Goal: Transaction & Acquisition: Purchase product/service

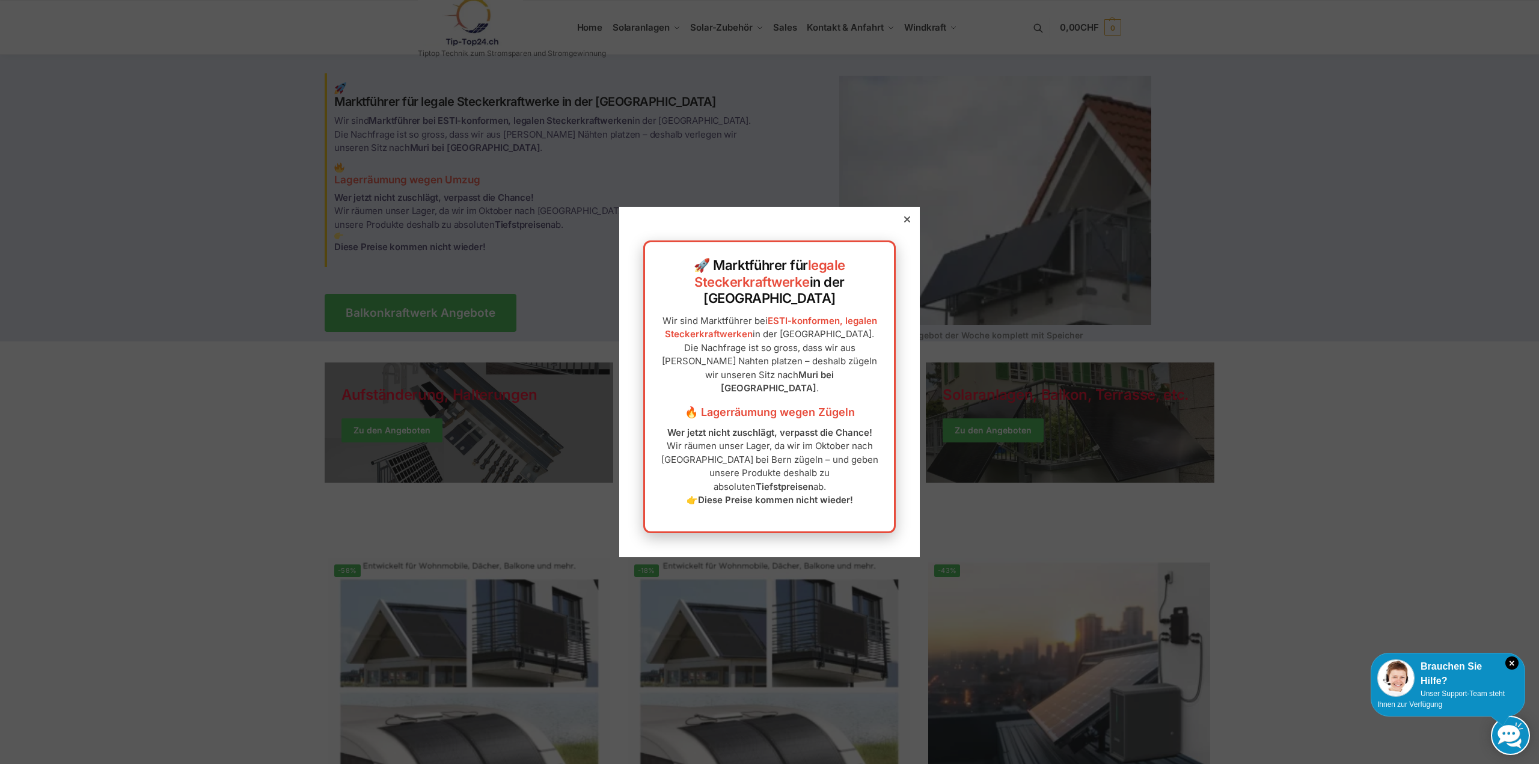
click at [902, 225] on div at bounding box center [907, 219] width 11 height 11
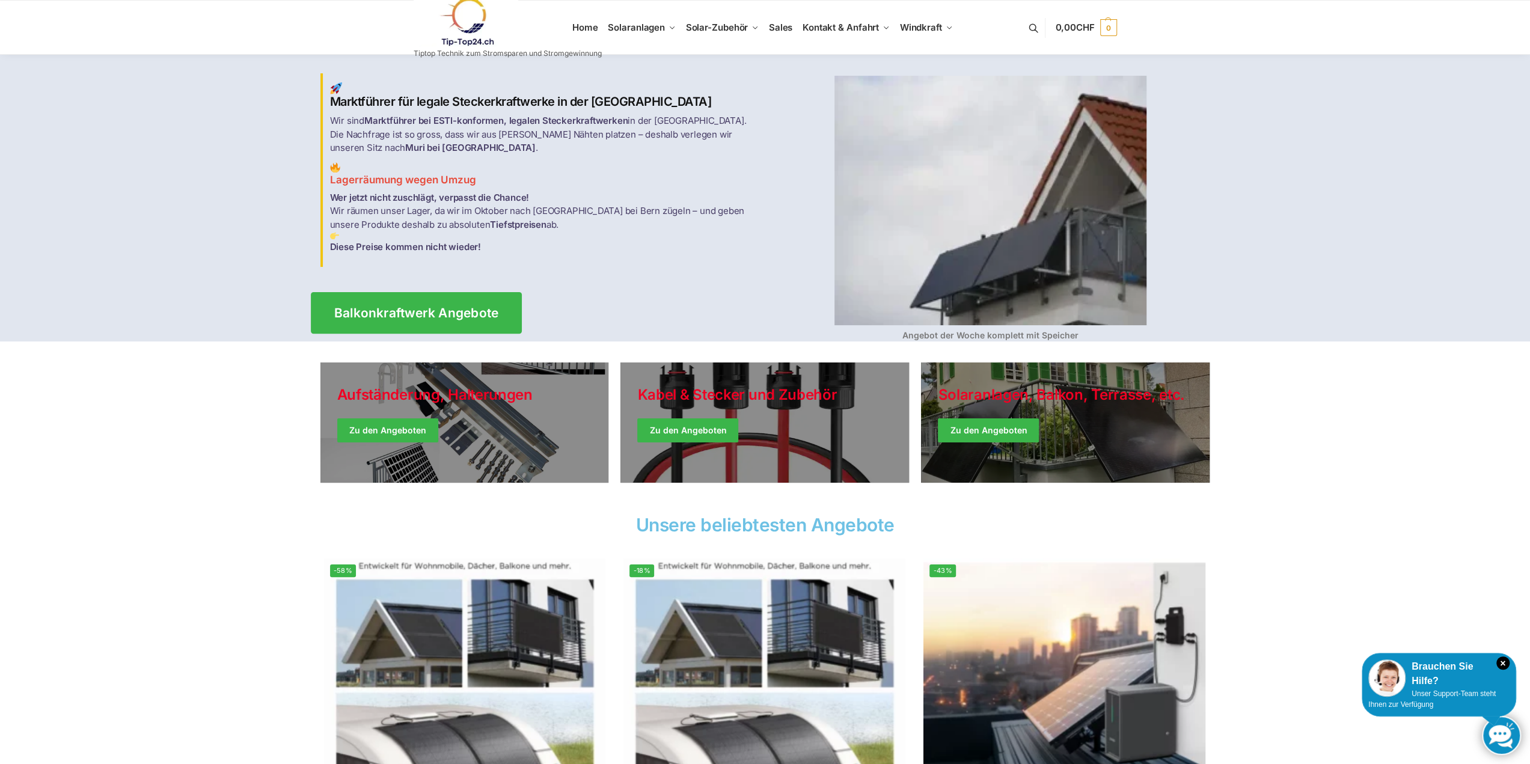
click at [484, 307] on span "Balkonkraftwerk Angebote" at bounding box center [416, 313] width 165 height 13
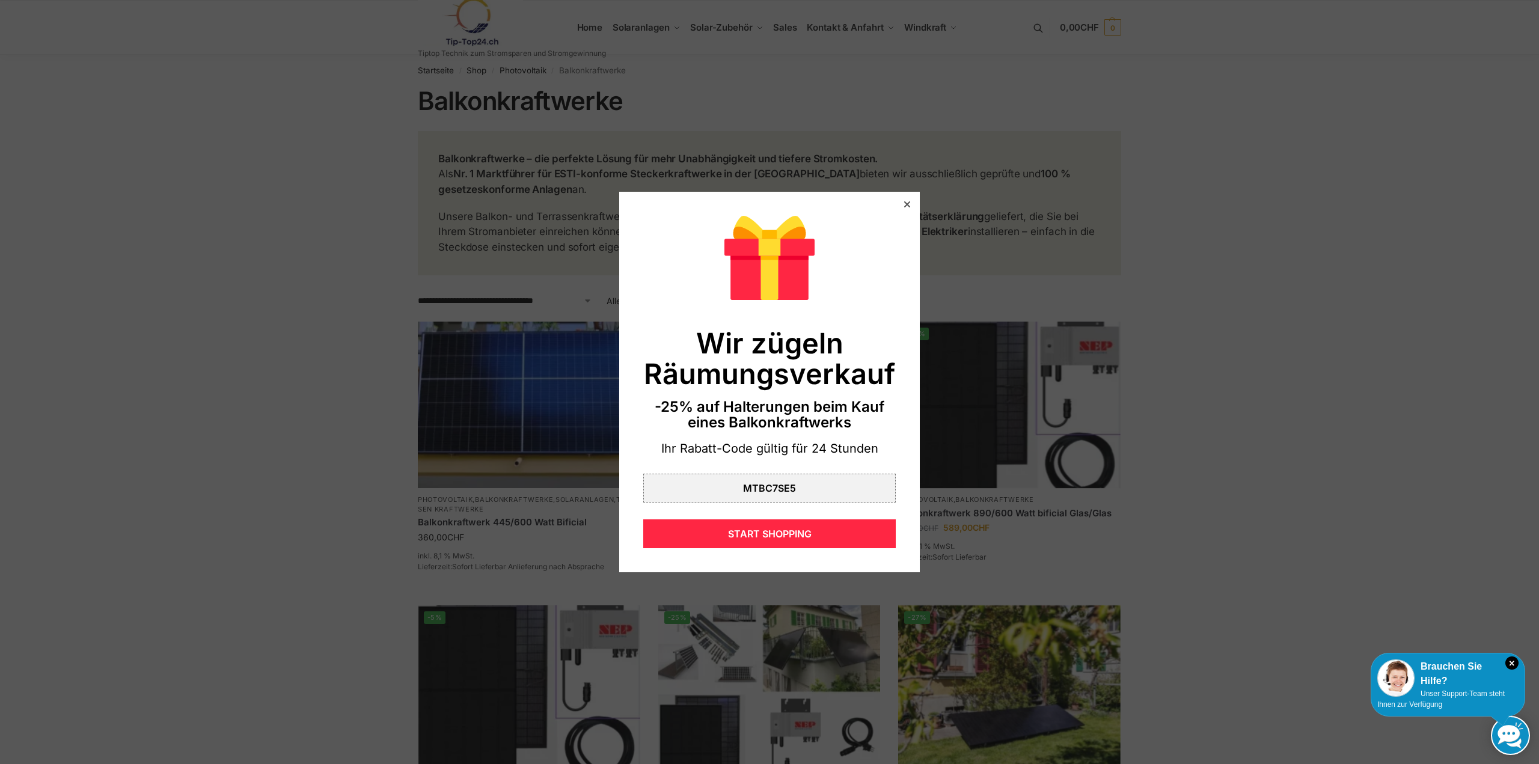
click at [904, 201] on icon at bounding box center [907, 204] width 6 height 6
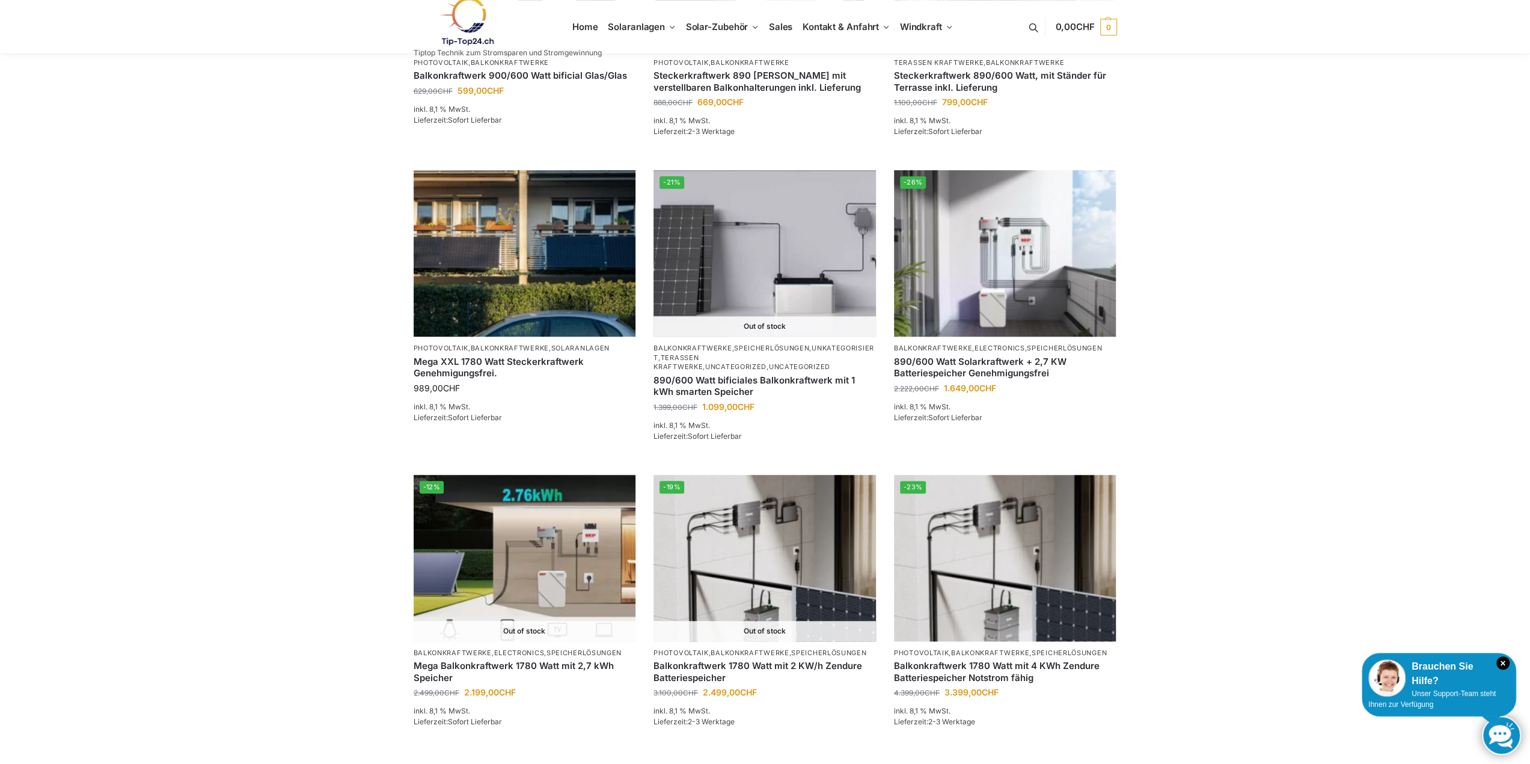
scroll to position [721, 0]
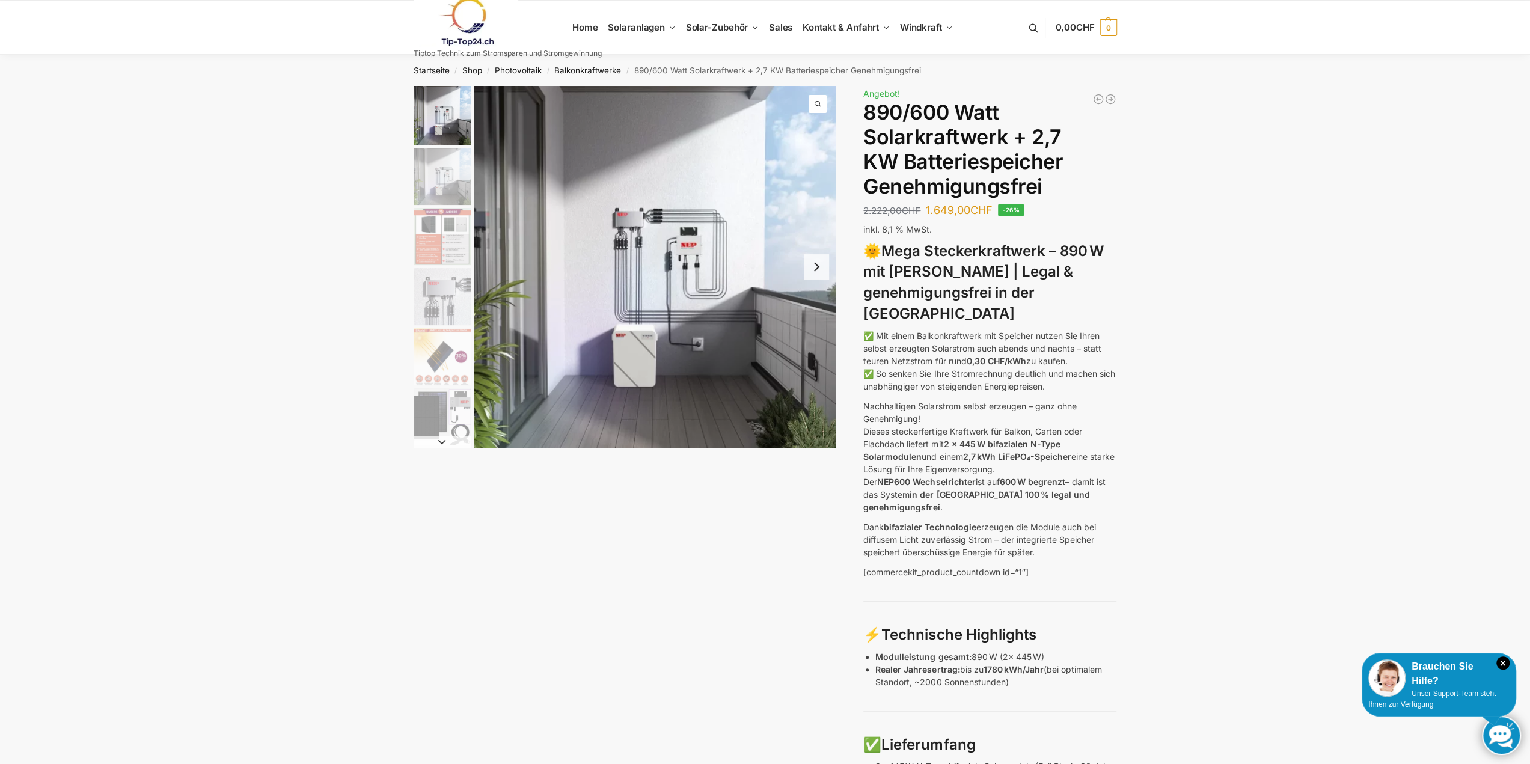
click at [444, 114] on img "1 / 12" at bounding box center [441, 115] width 57 height 59
click at [438, 168] on img "2 / 12" at bounding box center [441, 176] width 57 height 57
click at [438, 223] on img "3 / 12" at bounding box center [441, 236] width 57 height 57
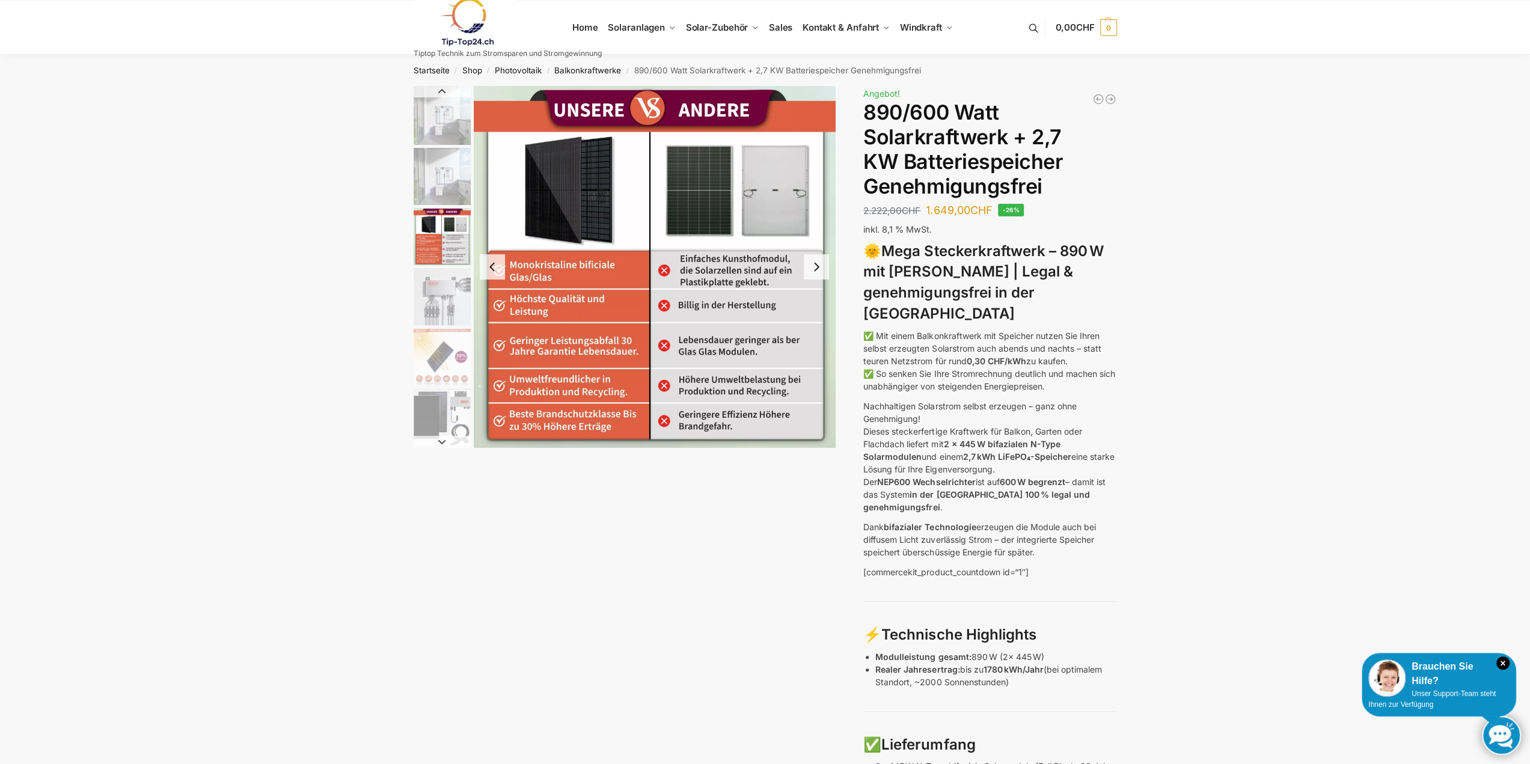
click at [447, 301] on img "4 / 12" at bounding box center [441, 296] width 57 height 57
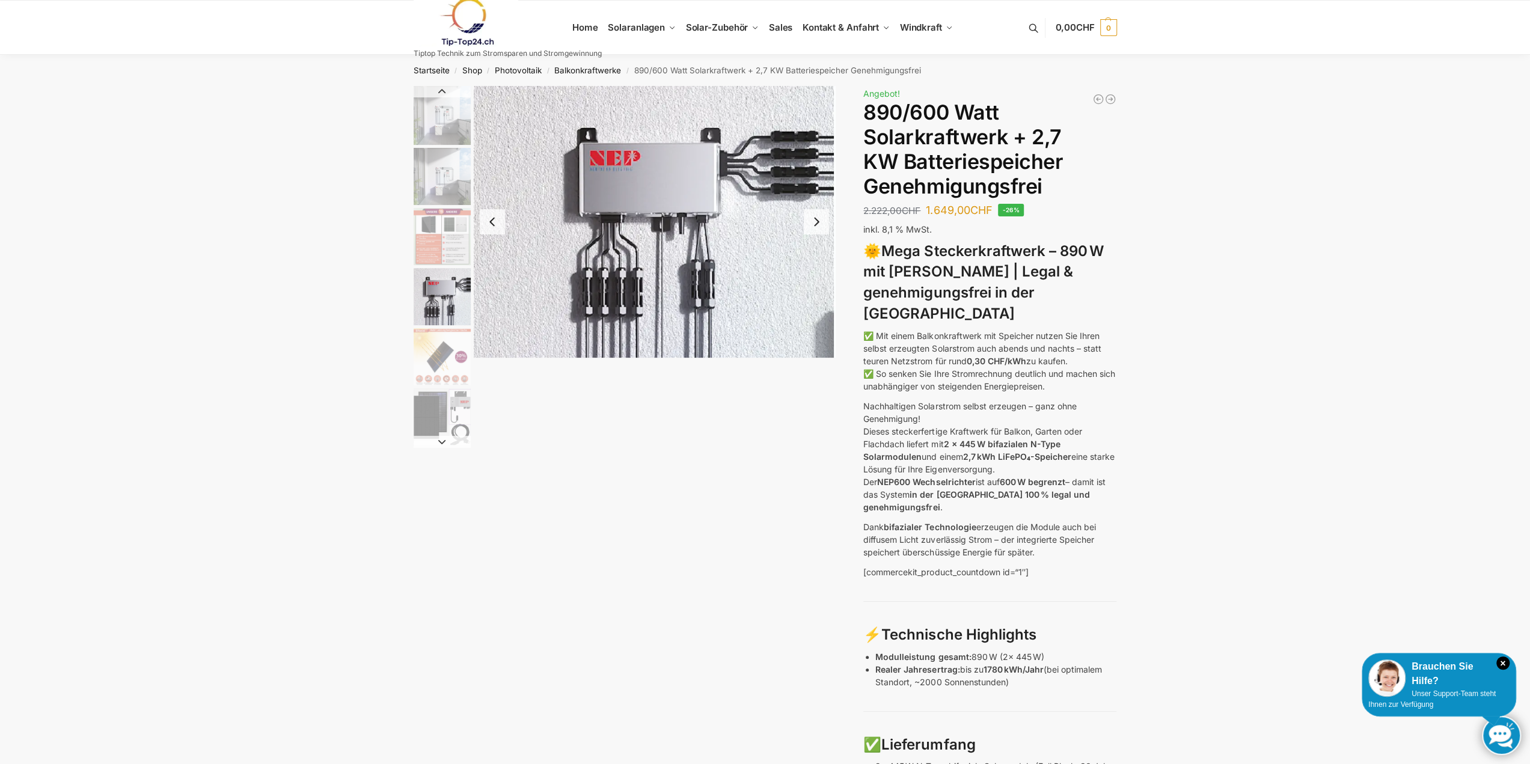
click at [447, 353] on img "5 / 12" at bounding box center [441, 356] width 57 height 57
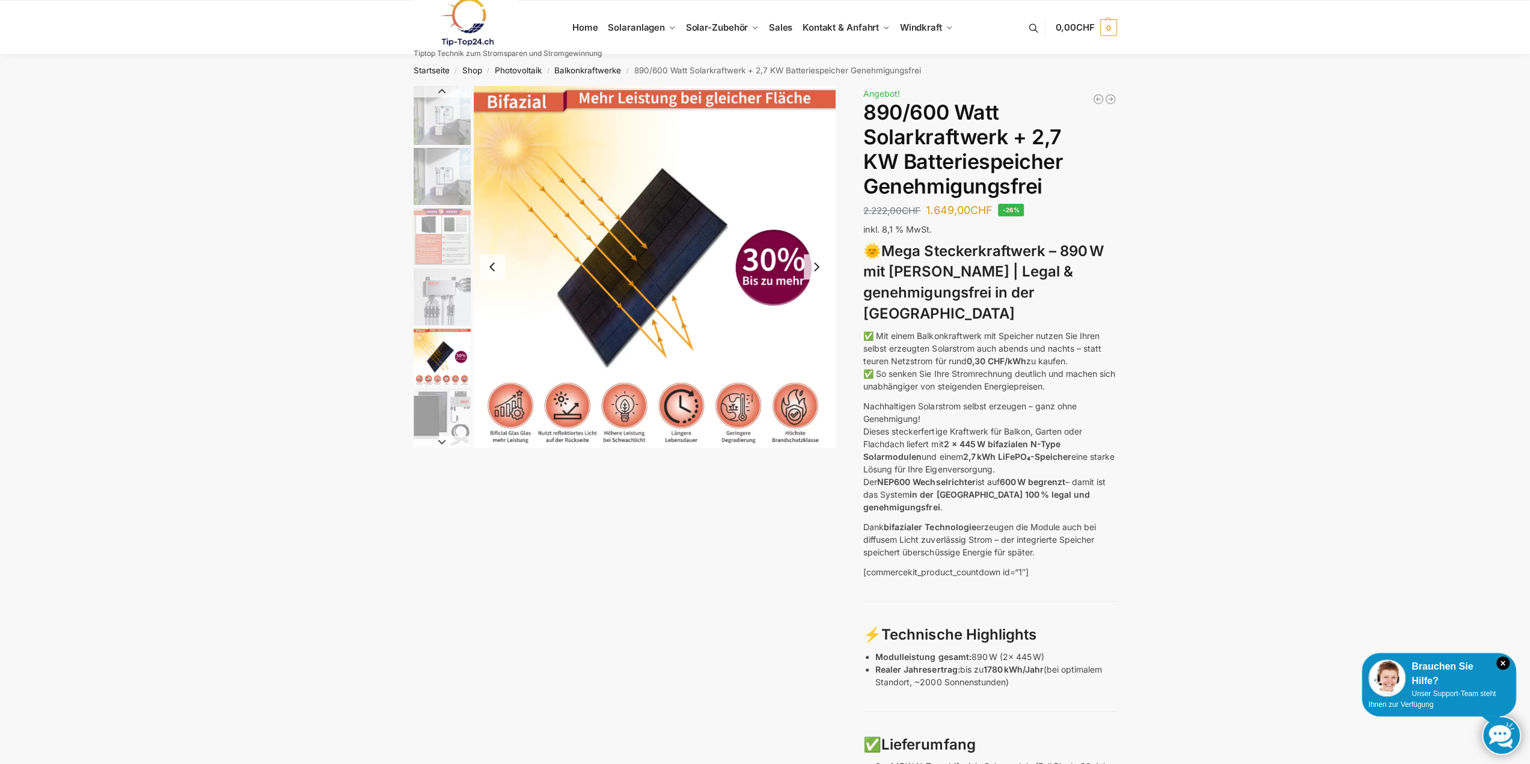
click at [448, 424] on img "6 / 12" at bounding box center [441, 416] width 57 height 57
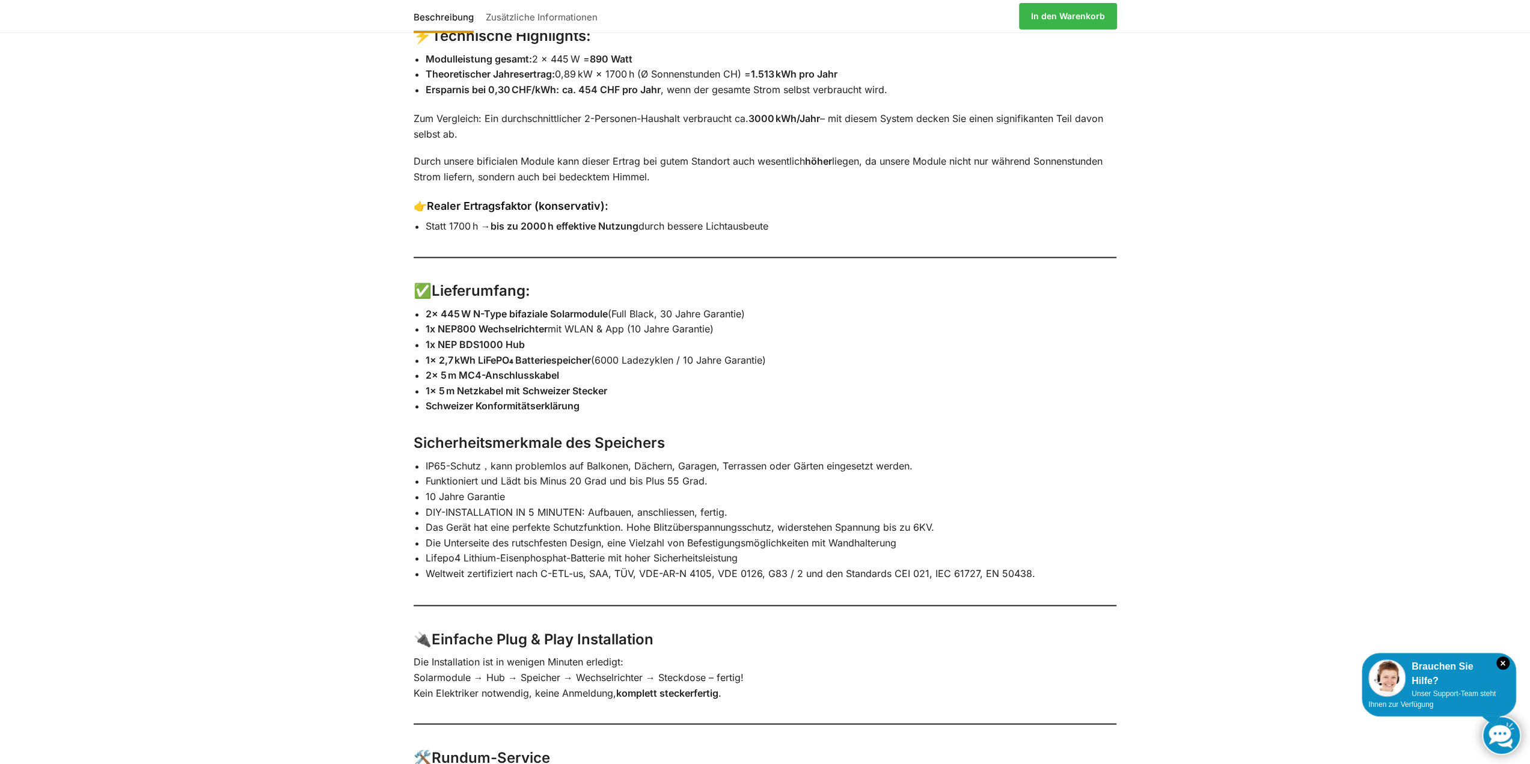
scroll to position [1743, 0]
